Goal: Information Seeking & Learning: Find contact information

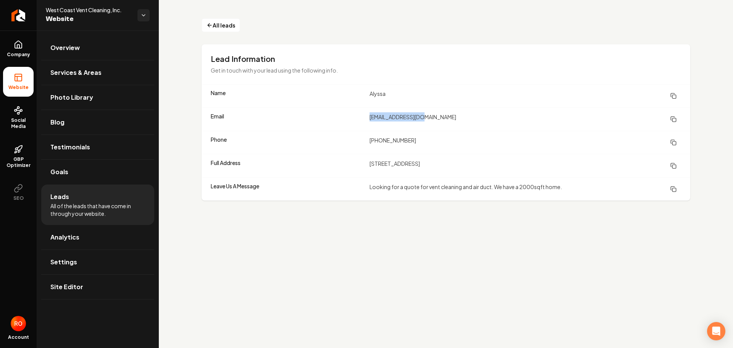
drag, startPoint x: 369, startPoint y: 117, endPoint x: 443, endPoint y: 114, distance: 74.1
click at [443, 114] on div "Email [EMAIL_ADDRESS][DOMAIN_NAME]" at bounding box center [446, 118] width 489 height 23
copy dd "[EMAIL_ADDRESS][DOMAIN_NAME]"
drag, startPoint x: 369, startPoint y: 92, endPoint x: 367, endPoint y: 88, distance: 5.3
drag, startPoint x: 367, startPoint y: 88, endPoint x: 351, endPoint y: 93, distance: 16.1
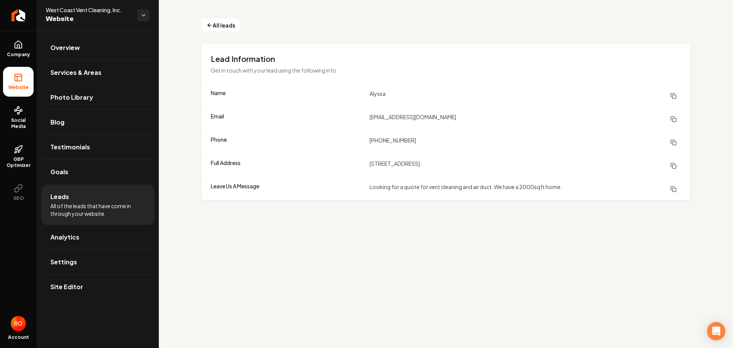
click at [351, 93] on dt "Name" at bounding box center [287, 96] width 153 height 14
drag, startPoint x: 369, startPoint y: 92, endPoint x: 388, endPoint y: 96, distance: 19.4
click at [388, 96] on div "Name [PERSON_NAME]" at bounding box center [446, 95] width 489 height 23
copy dd "Alyssa"
click at [17, 53] on span "Company" at bounding box center [18, 55] width 29 height 6
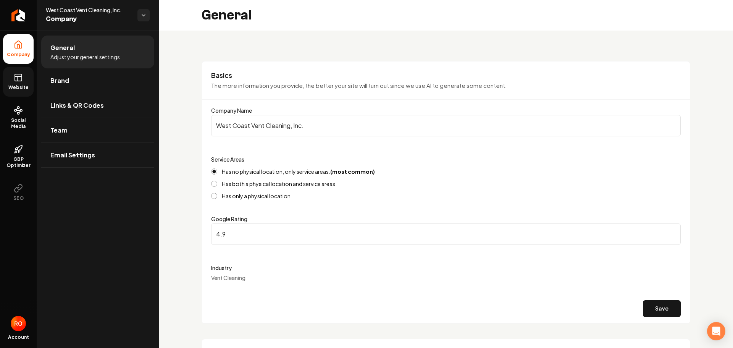
click at [19, 86] on span "Website" at bounding box center [18, 87] width 26 height 6
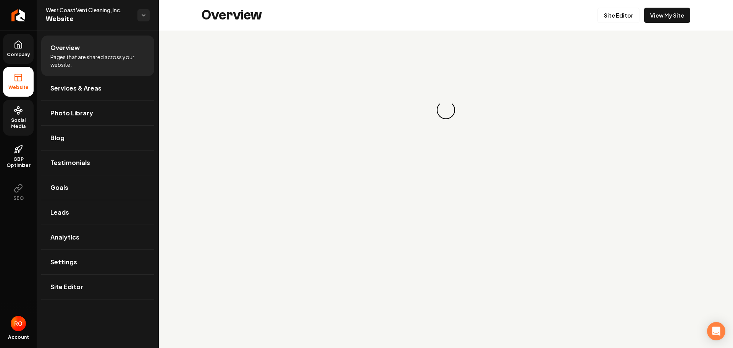
click at [19, 117] on link "Social Media" at bounding box center [18, 118] width 31 height 36
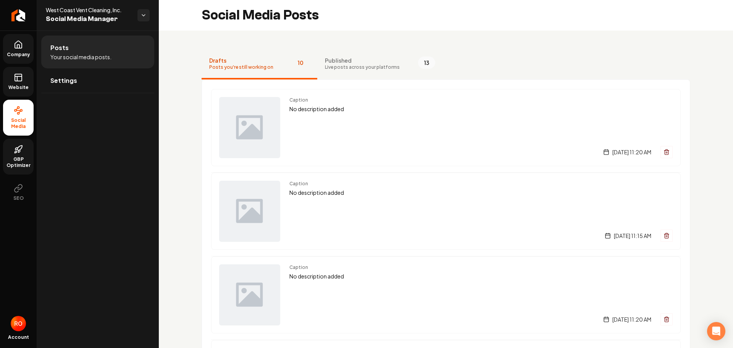
click at [17, 153] on icon at bounding box center [18, 149] width 9 height 9
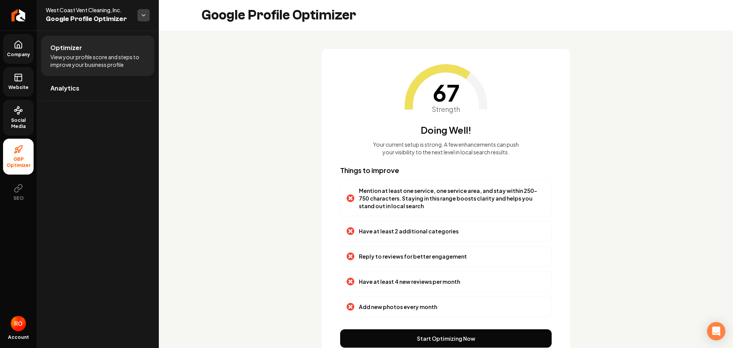
click at [146, 15] on html "Company Website Social Media GBP Optimizer SEO Account West Coast Vent Cleaning…" at bounding box center [366, 174] width 733 height 348
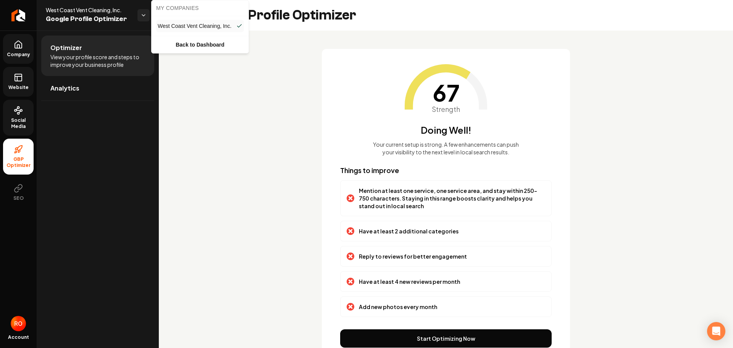
click at [145, 15] on html "Company Website Social Media GBP Optimizer SEO Account West Coast Vent Cleaning…" at bounding box center [366, 174] width 733 height 348
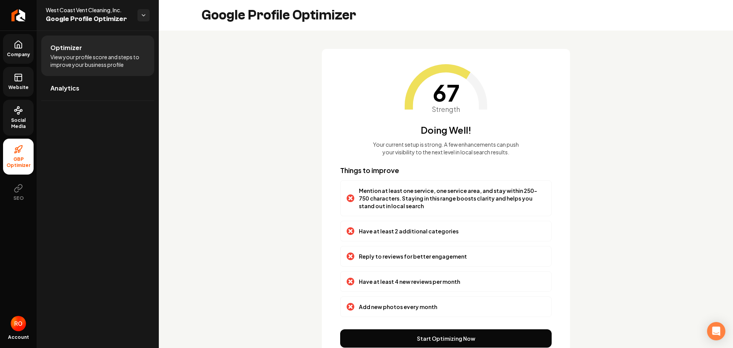
scroll to position [33, 0]
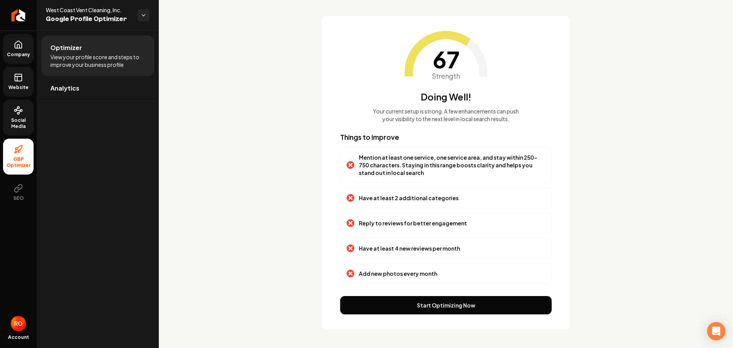
click at [21, 52] on span "Company" at bounding box center [18, 55] width 29 height 6
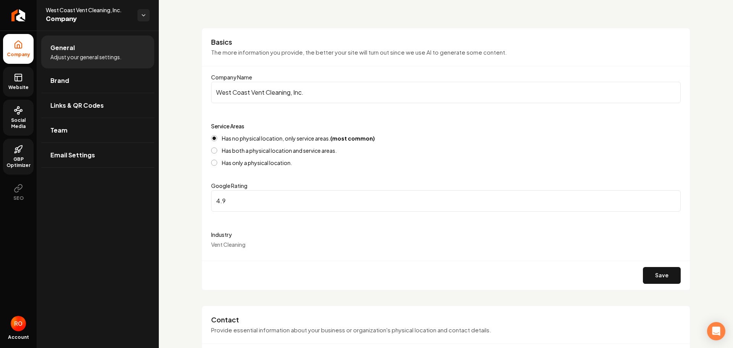
click at [15, 80] on rect at bounding box center [18, 77] width 7 height 7
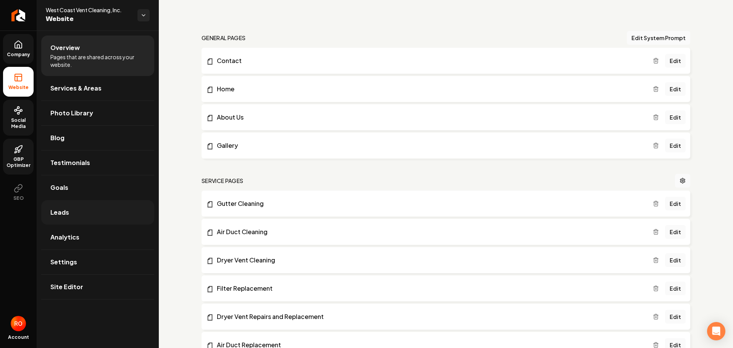
click at [81, 212] on link "Leads" at bounding box center [97, 212] width 113 height 24
